Goal: Transaction & Acquisition: Purchase product/service

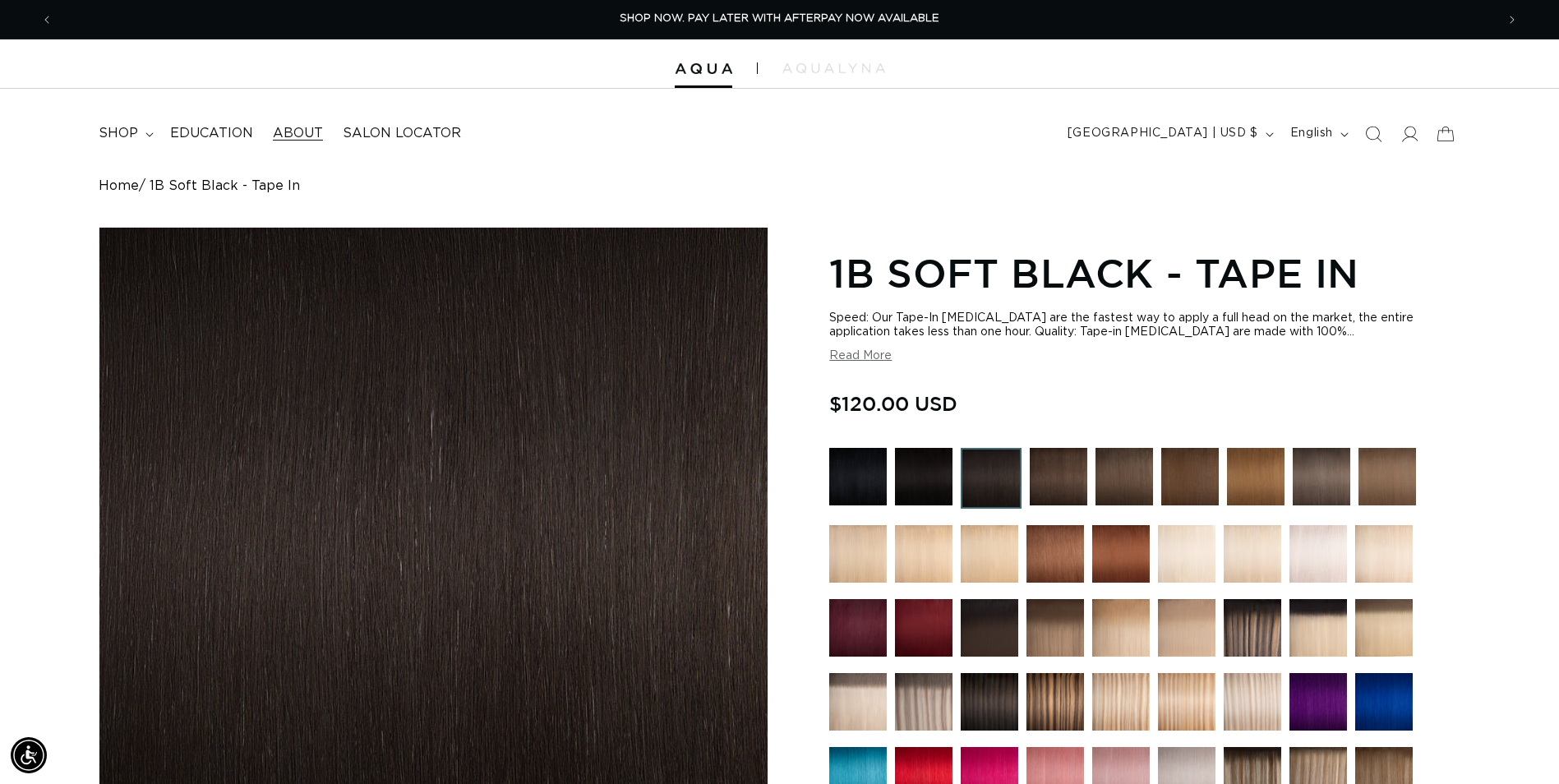
click at [126, 135] on span "shop" at bounding box center [118, 133] width 39 height 17
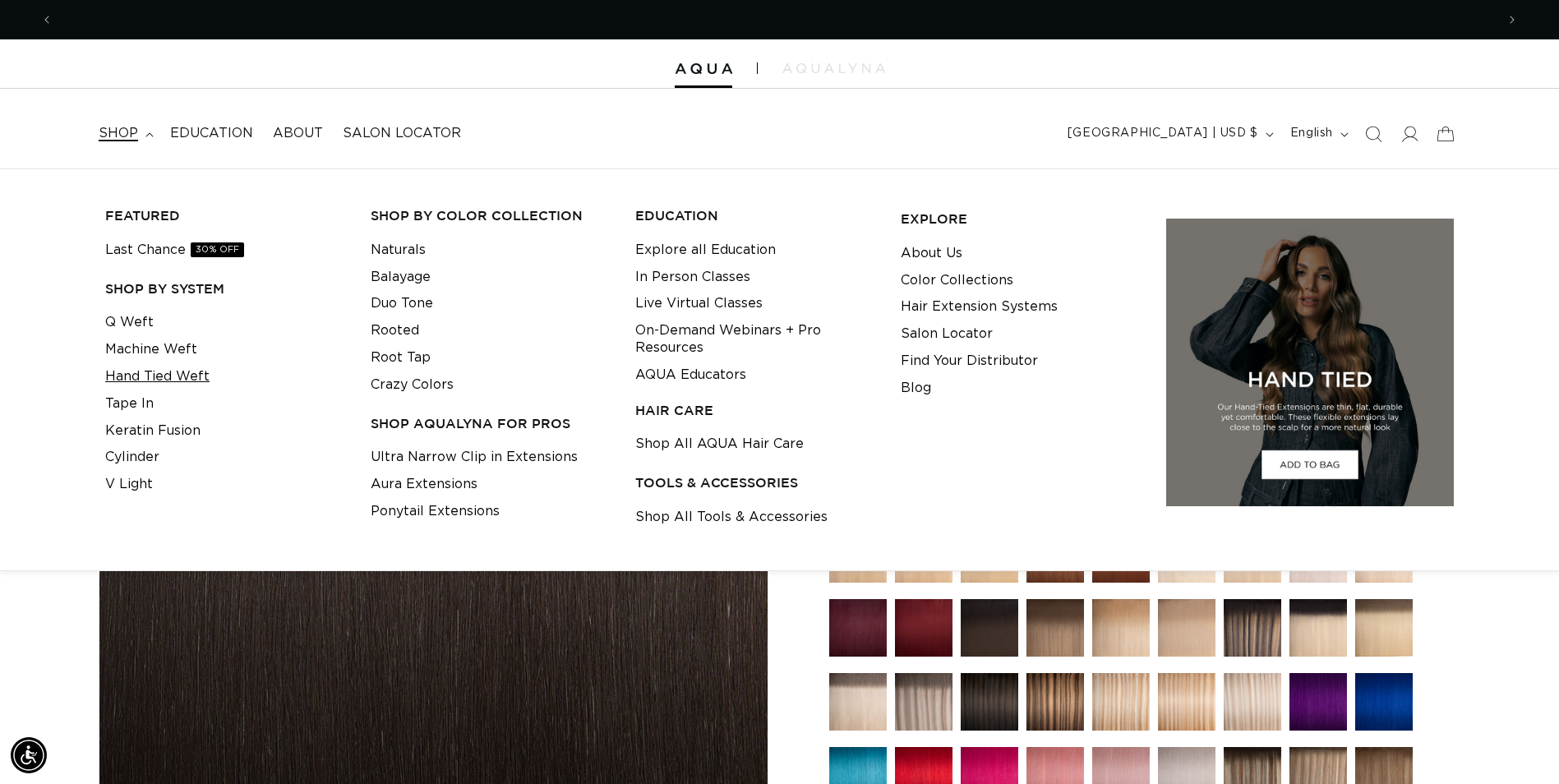
scroll to position [0, 2885]
click at [148, 347] on link "Machine Weft" at bounding box center [151, 349] width 92 height 28
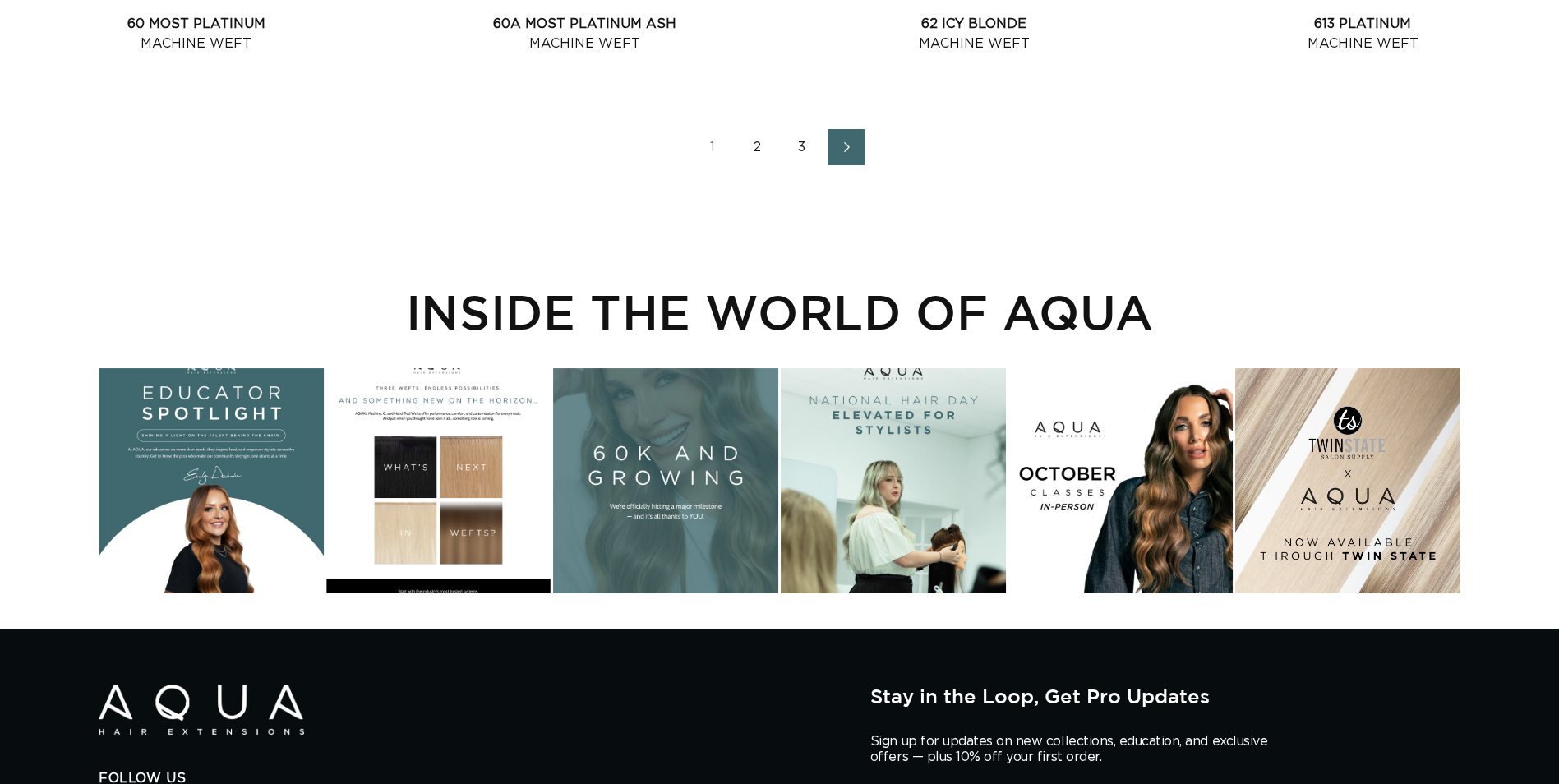
scroll to position [2546, 0]
click at [740, 145] on link "2" at bounding box center [758, 147] width 36 height 36
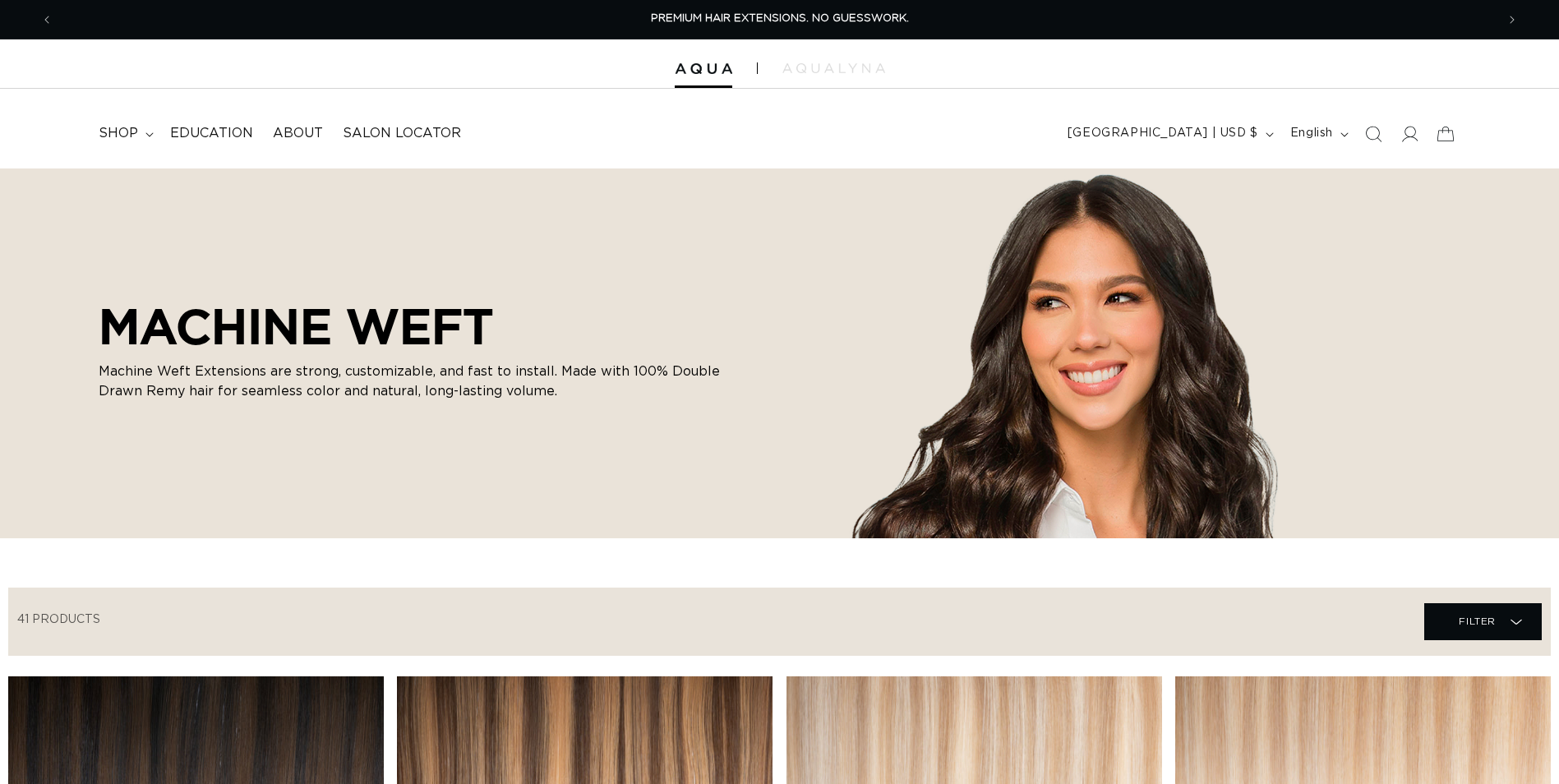
scroll to position [657, 0]
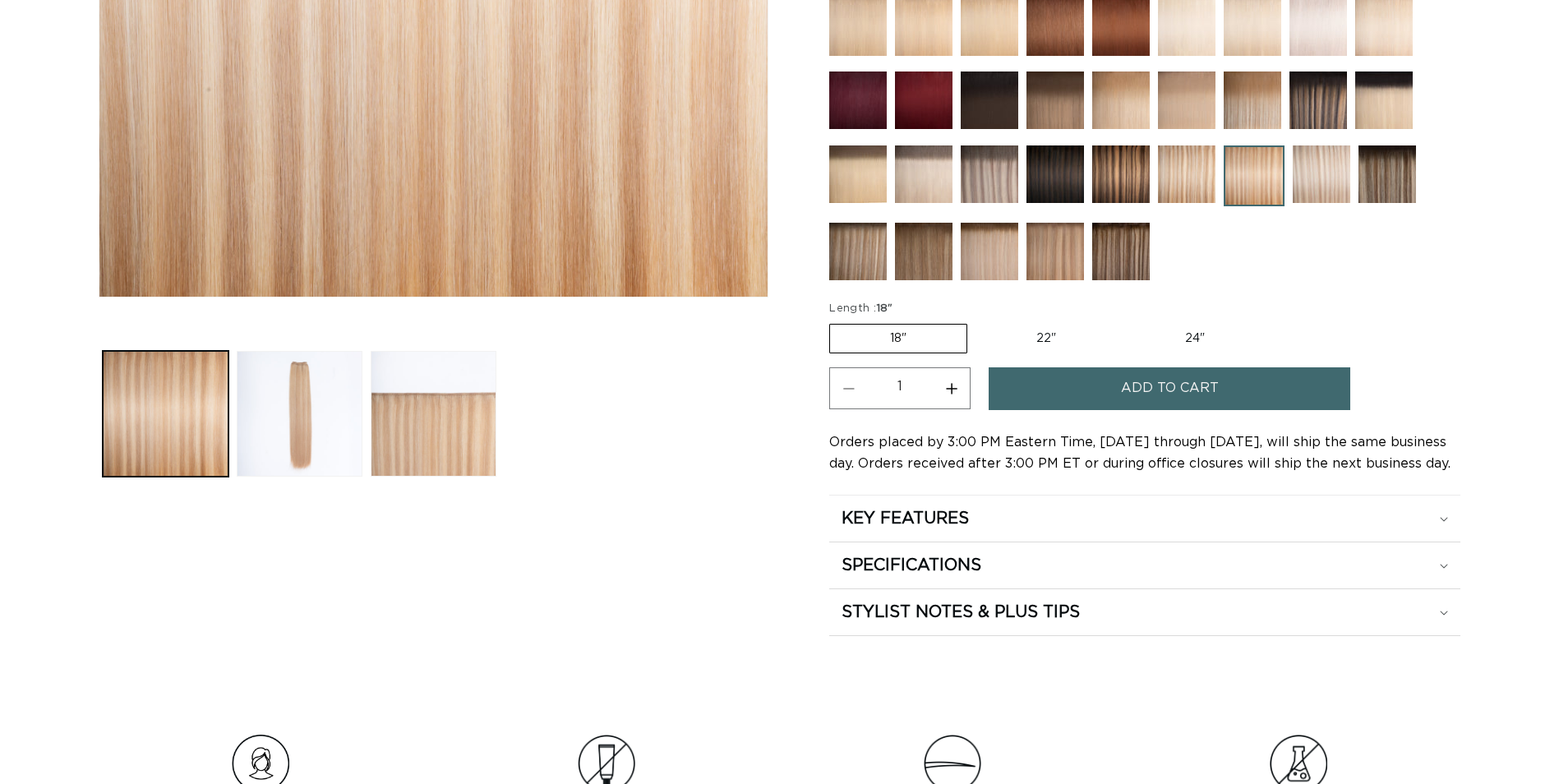
click at [886, 336] on label "18" Variant sold out or unavailable" at bounding box center [898, 338] width 138 height 29
click at [834, 321] on input "18" Variant sold out or unavailable" at bounding box center [833, 321] width 1 height 1
click at [1165, 390] on span "Add to cart" at bounding box center [1170, 388] width 98 height 42
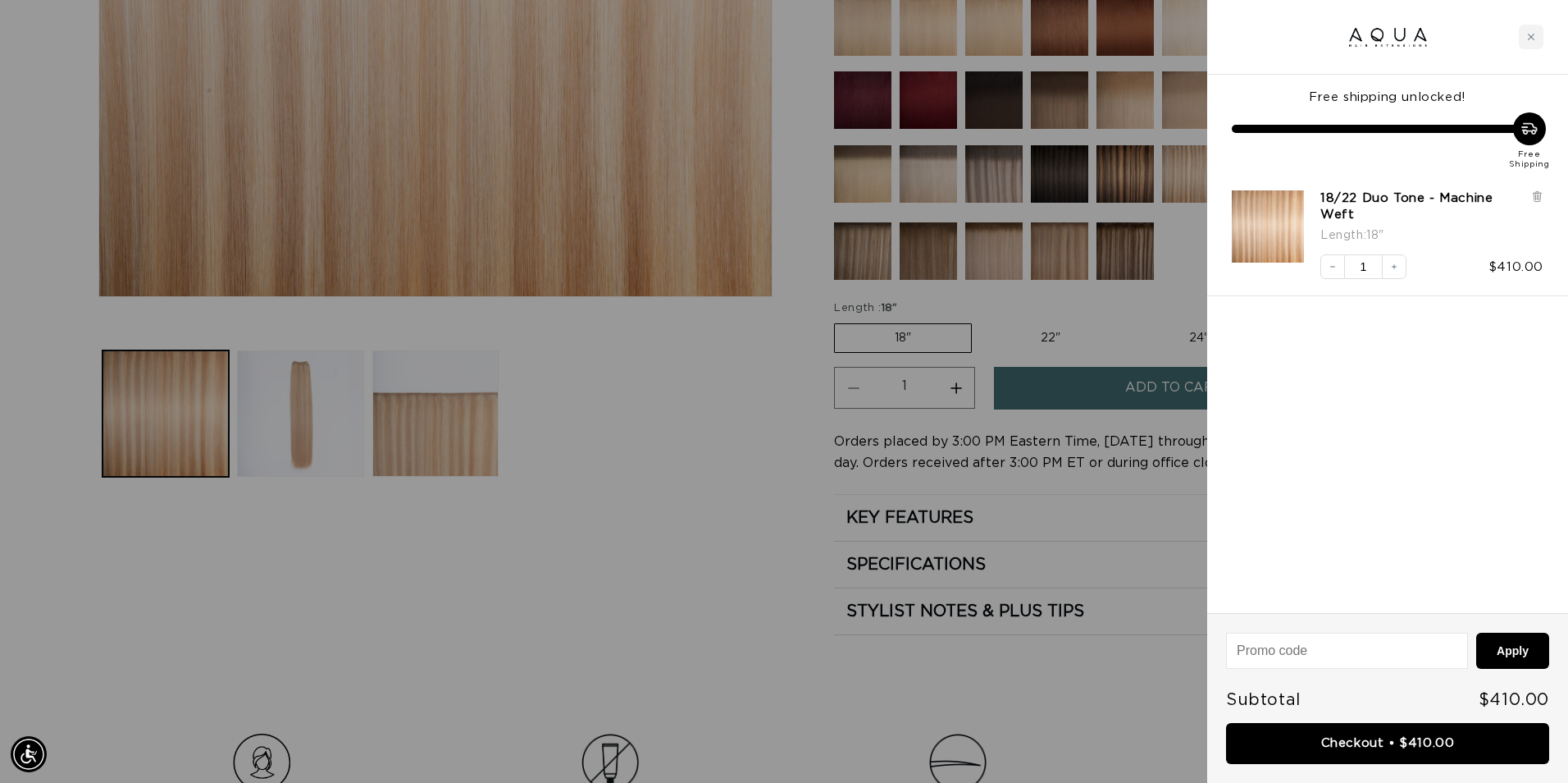
scroll to position [0, 2904]
click at [1393, 734] on link "Checkout • $410.00" at bounding box center [1387, 743] width 324 height 42
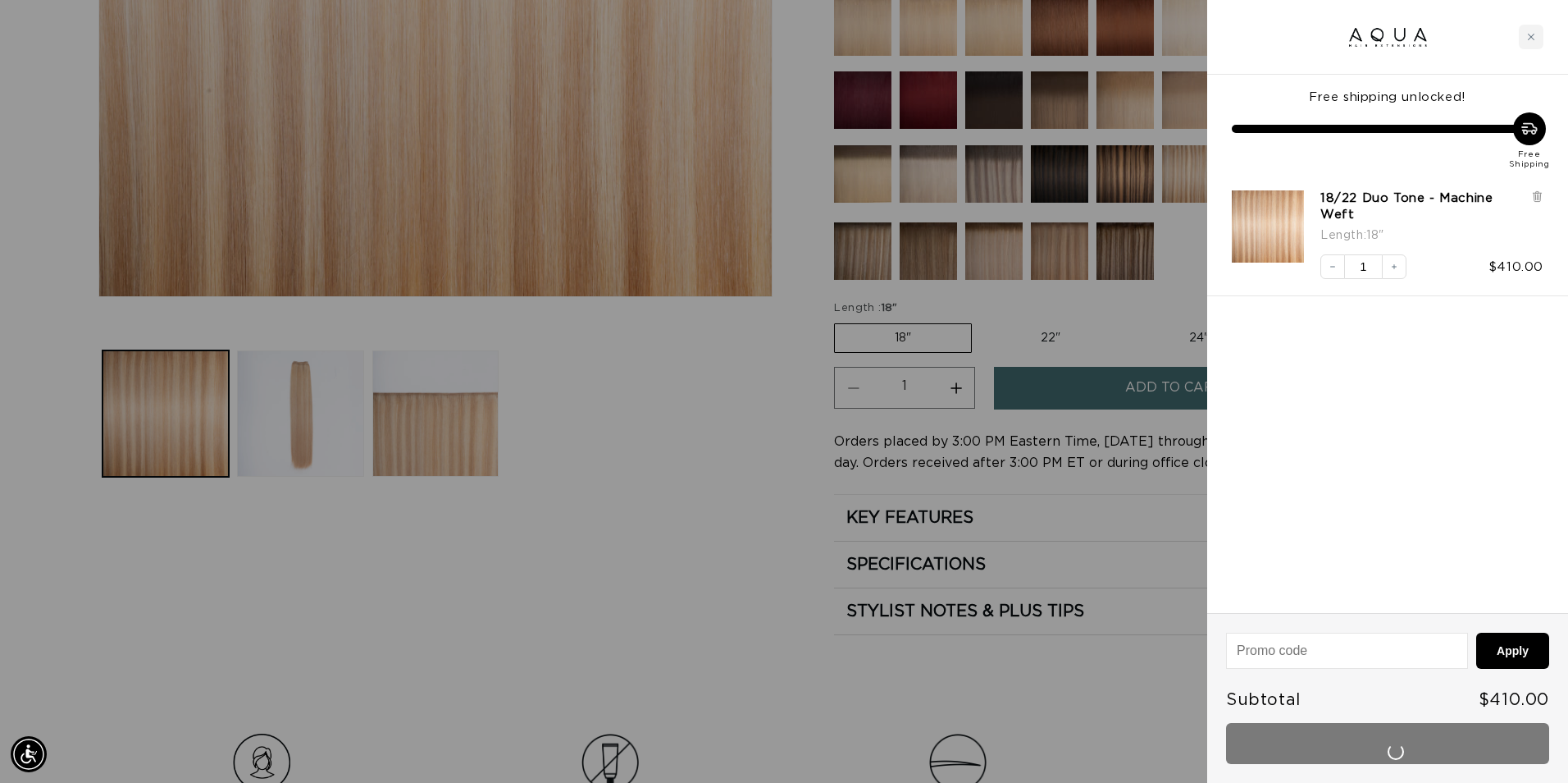
scroll to position [0, 0]
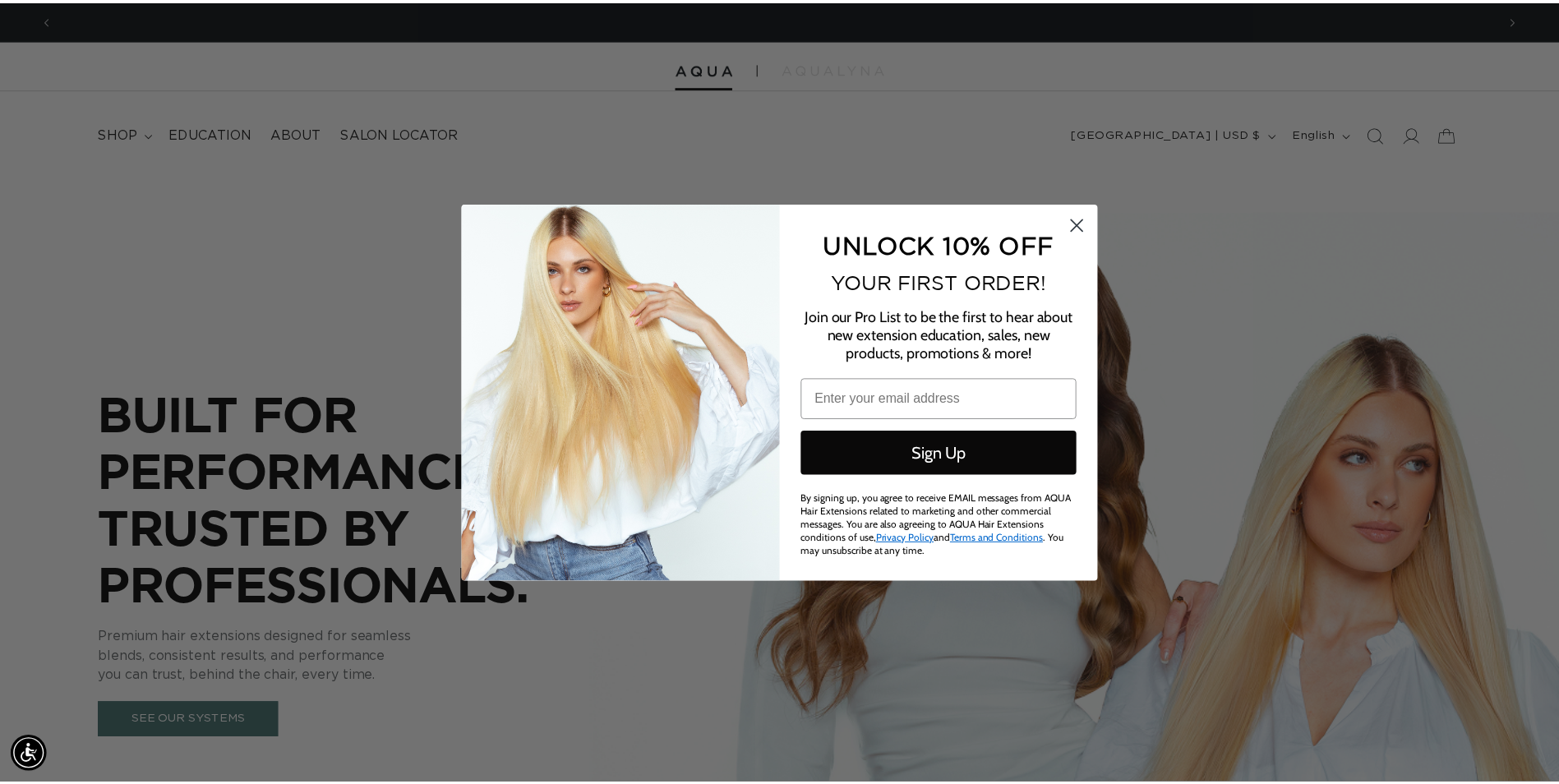
scroll to position [0, 1455]
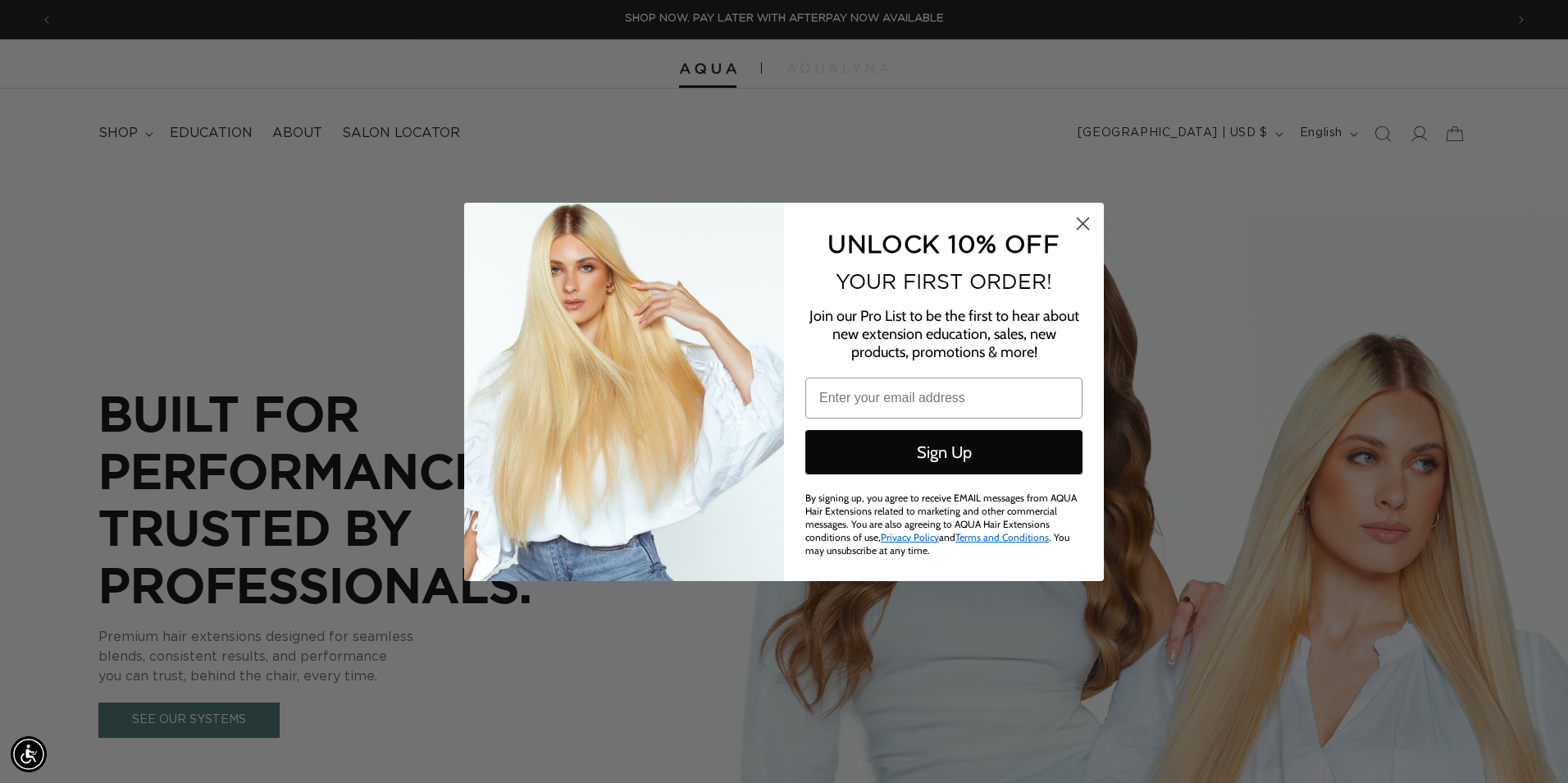
click at [1079, 224] on circle "Close dialog" at bounding box center [1083, 223] width 27 height 27
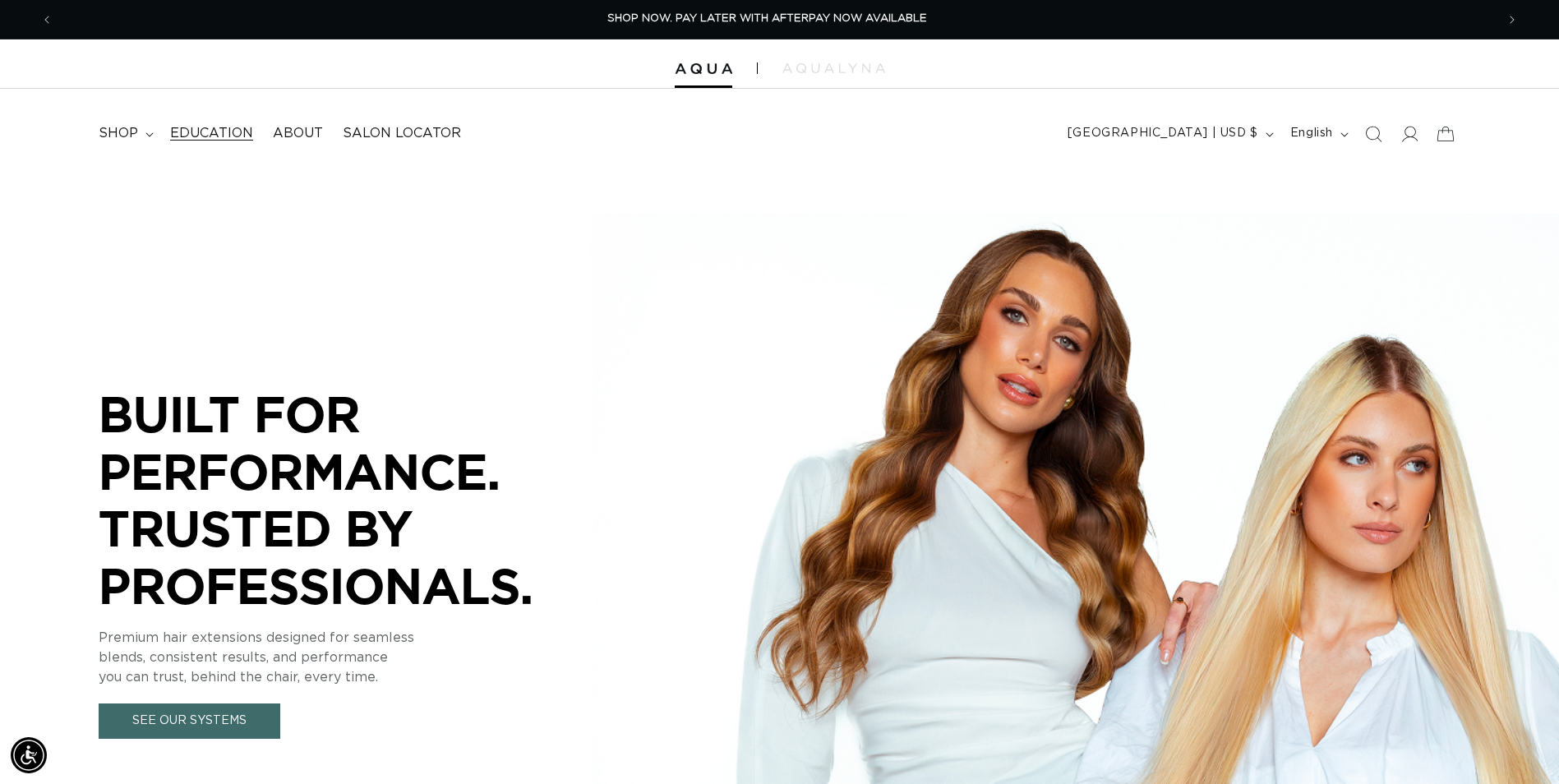
scroll to position [0, 1443]
click at [134, 127] on span "shop" at bounding box center [118, 133] width 39 height 17
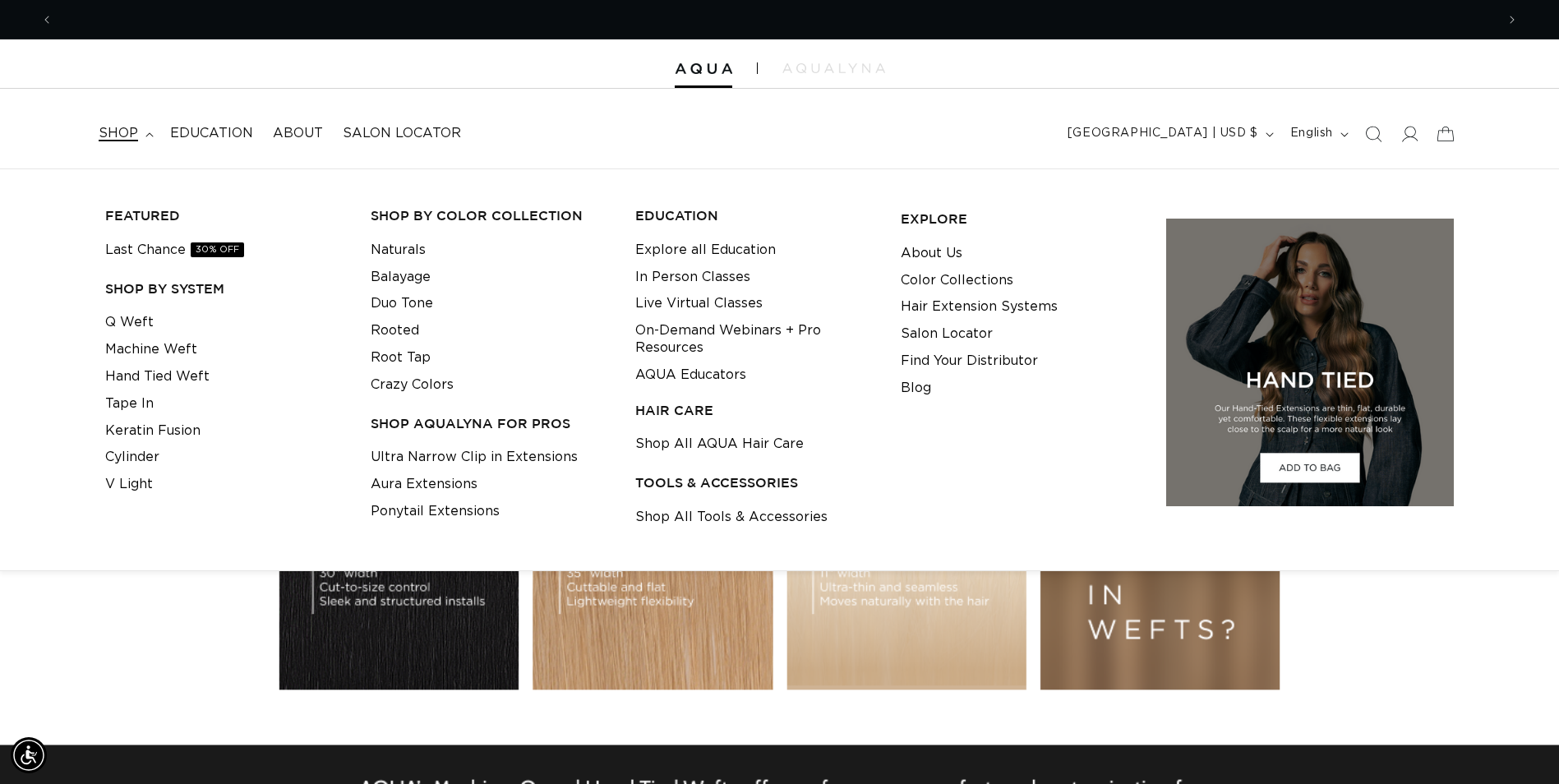
scroll to position [0, 0]
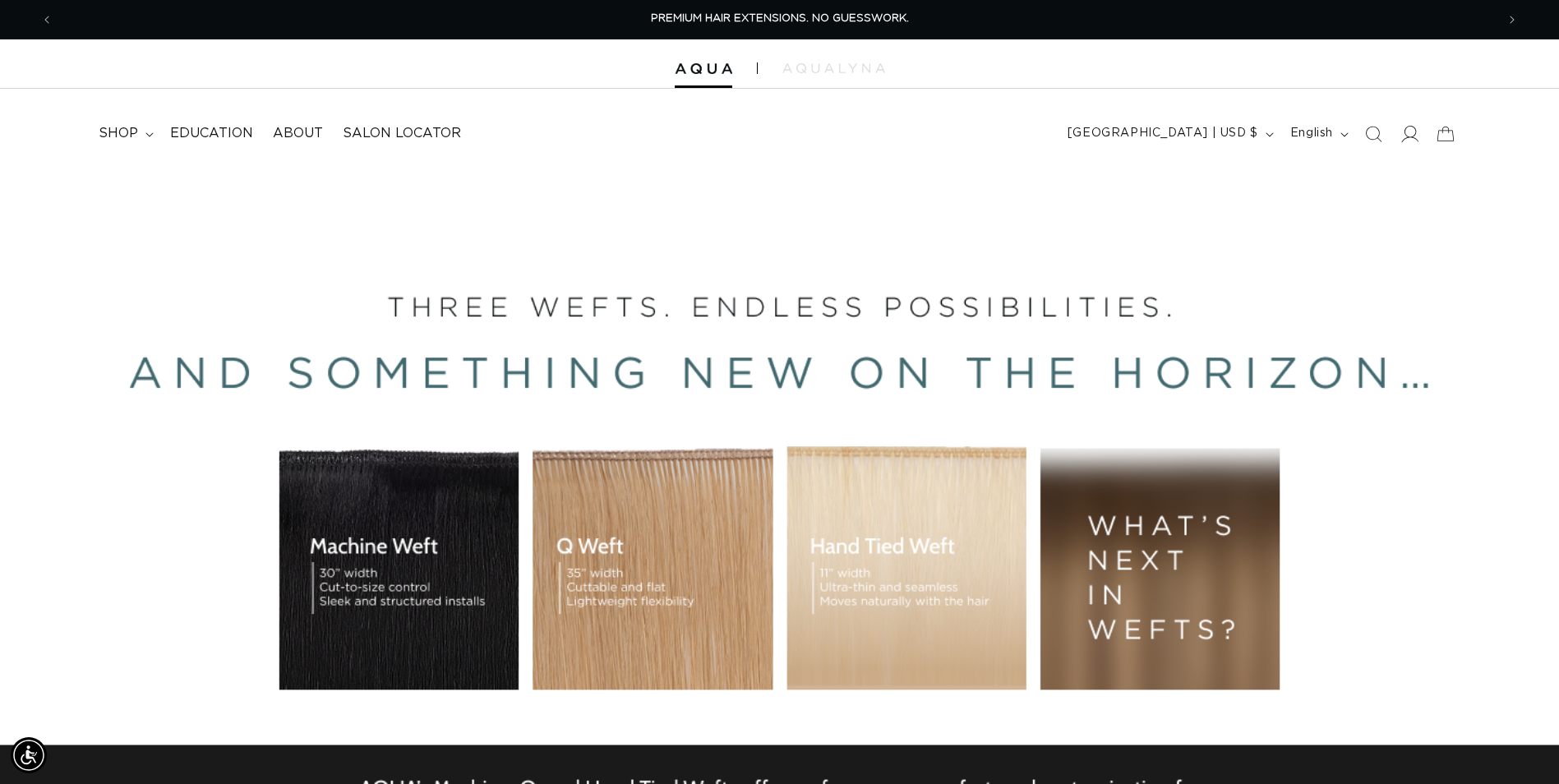
click at [1417, 132] on span at bounding box center [1410, 133] width 36 height 36
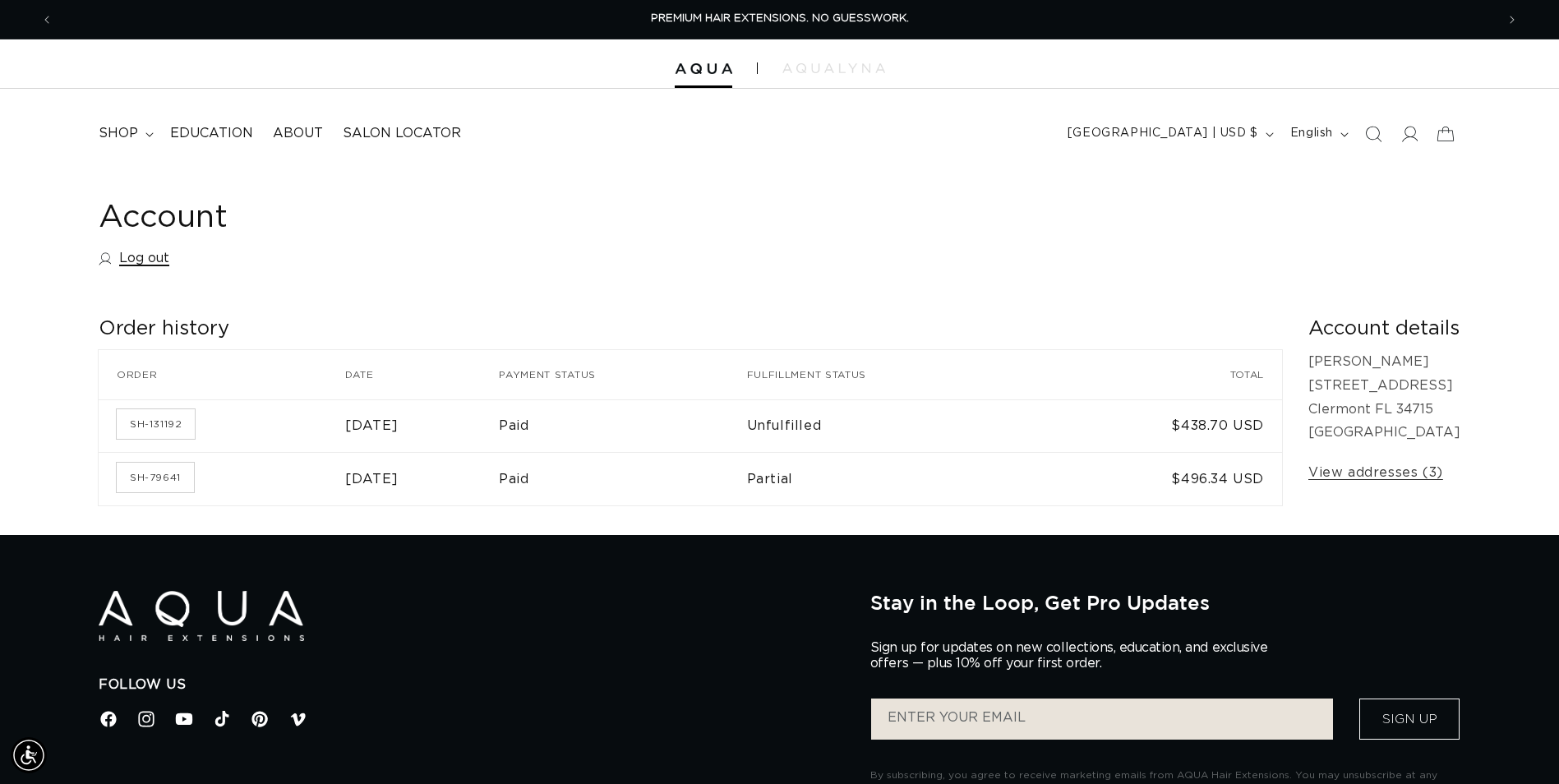
click at [149, 255] on link "Log out" at bounding box center [134, 258] width 71 height 24
